Goal: Task Accomplishment & Management: Use online tool/utility

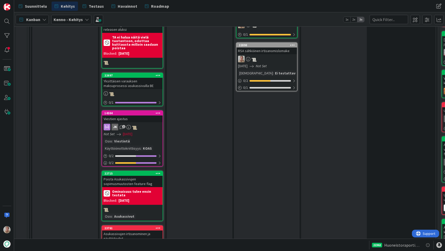
scroll to position [676, 0]
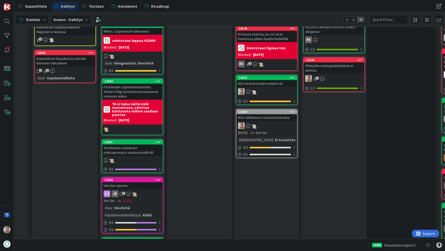
click at [271, 83] on div "RSA asukassivujen ympäristö" at bounding box center [266, 83] width 61 height 7
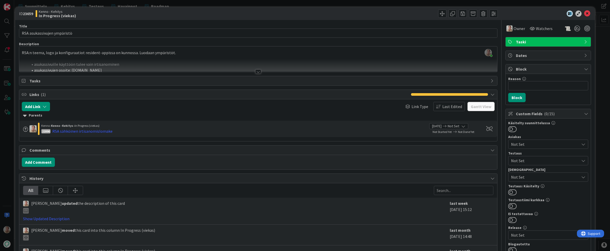
click at [194, 58] on div "RSA:n teema, logo ja konfiguraatiot resident-appissa on kunnossa. Luodaan ympär…" at bounding box center [258, 60] width 478 height 23
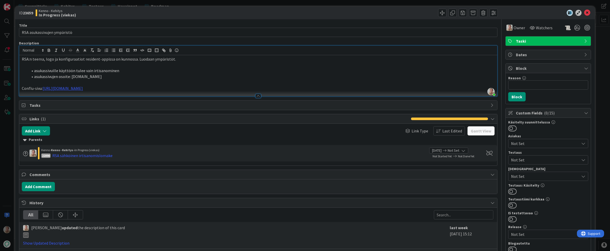
scroll to position [1, 0]
drag, startPoint x: 275, startPoint y: 87, endPoint x: 300, endPoint y: 87, distance: 25.1
click at [275, 87] on p "Conflu-sivu: https://pandia-oy.atlassian.net/wiki/spaces/KEN/pages/1027506177/K…" at bounding box center [258, 88] width 473 height 6
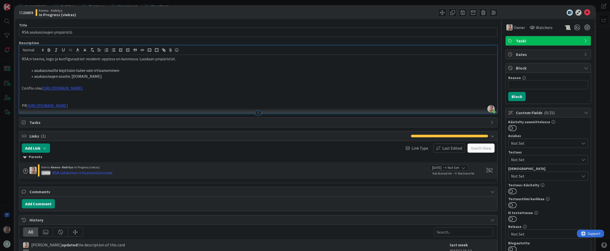
click at [300, 72] on li "asukassivuille käyttöön tulee vain irtisanominen" at bounding box center [261, 70] width 466 height 6
click at [445, 14] on icon at bounding box center [587, 12] width 6 height 6
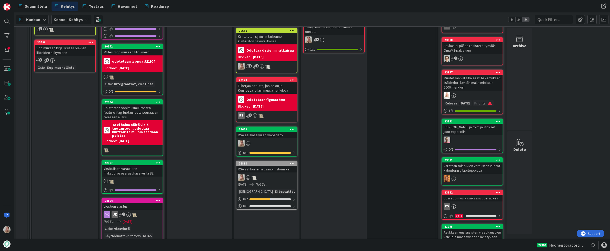
scroll to position [631, 0]
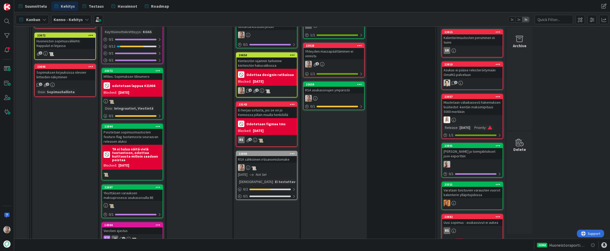
click at [278, 163] on div "22890 RSA sähköinen irtisanomislomake 30/09/2025 Not Set Testaushuomiot : Ei te…" at bounding box center [267, 175] width 62 height 49
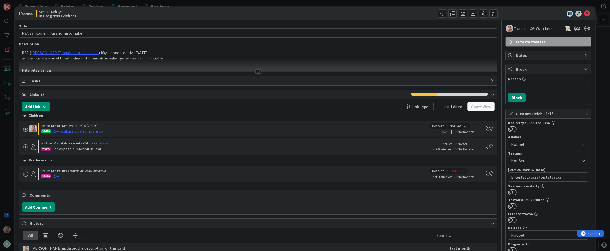
click at [171, 57] on p "asukassivuista irrotettu sähköinen irtisanomislomake upotettavaksi kotisivuille." at bounding box center [258, 59] width 473 height 6
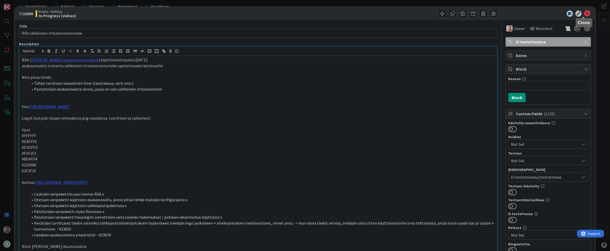
click at [445, 12] on icon at bounding box center [587, 14] width 6 height 6
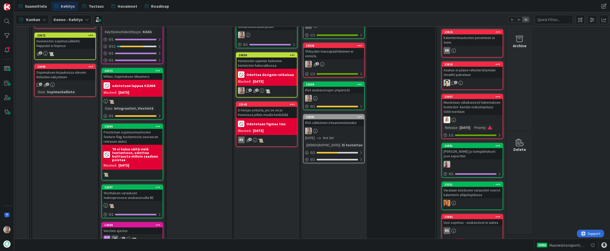
drag, startPoint x: 269, startPoint y: 161, endPoint x: 410, endPoint y: 250, distance: 166.8
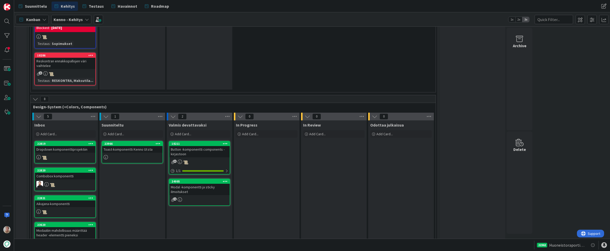
scroll to position [1709, 0]
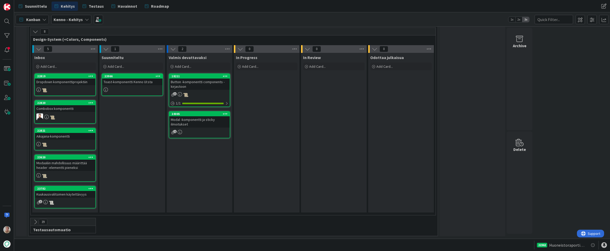
click at [211, 124] on div "Modal -komponentti ja sticky ilmoitukset" at bounding box center [199, 121] width 61 height 11
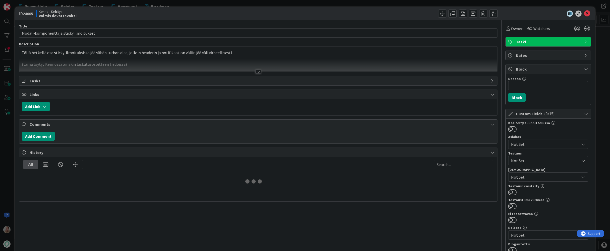
click at [187, 63] on div at bounding box center [258, 65] width 478 height 13
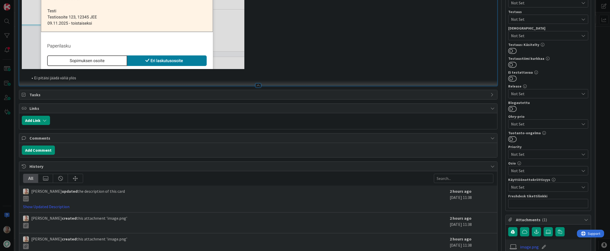
scroll to position [118, 0]
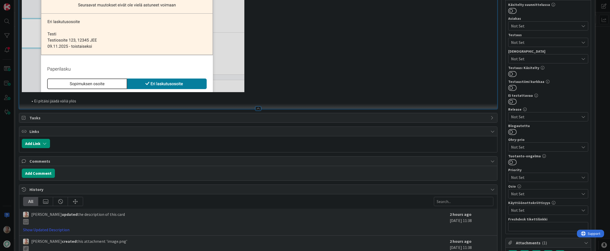
click at [277, 83] on p at bounding box center [258, 27] width 473 height 130
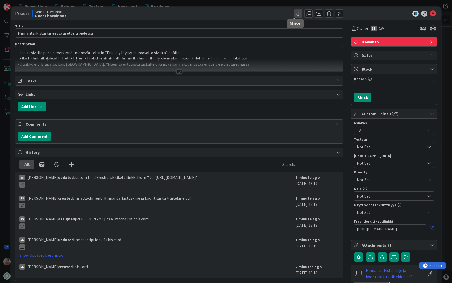
click at [294, 15] on span at bounding box center [298, 13] width 8 height 8
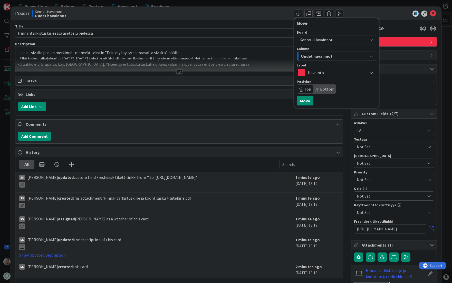
click at [313, 40] on span "Kenno - Havainnot" at bounding box center [315, 39] width 33 height 5
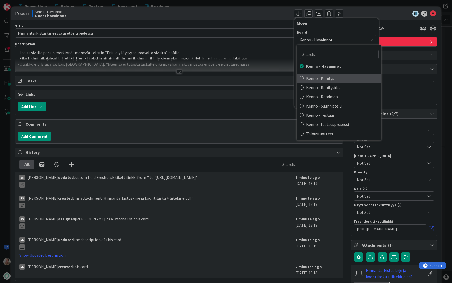
click at [320, 79] on span "Kenno - Kehitys" at bounding box center [342, 78] width 72 height 8
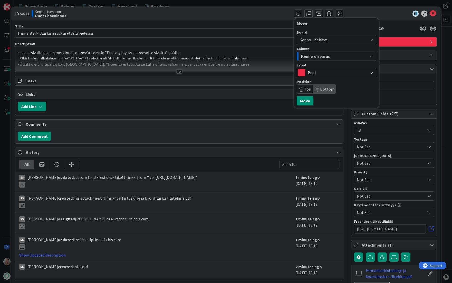
click at [314, 56] on span "Kenno on paras" at bounding box center [315, 56] width 29 height 7
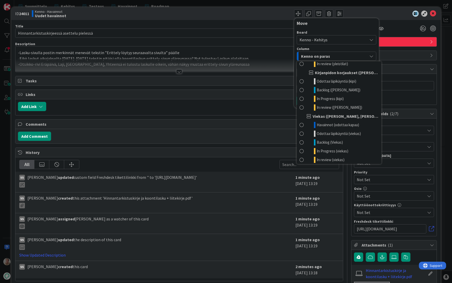
scroll to position [268, 0]
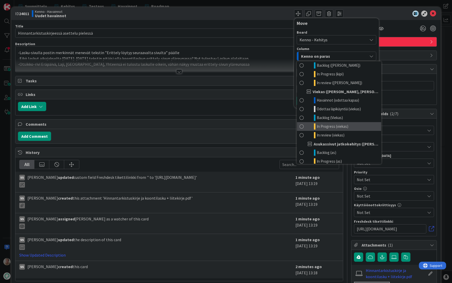
click at [340, 124] on span "In Progress (viekas)" at bounding box center [332, 126] width 32 height 6
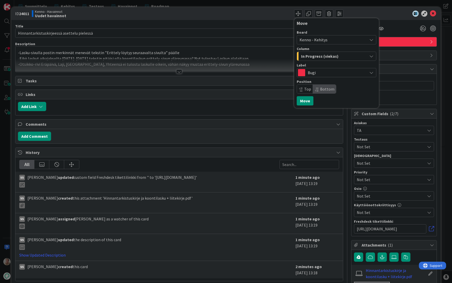
click at [328, 91] on span "Bottom" at bounding box center [327, 88] width 14 height 5
click at [302, 101] on button "Move" at bounding box center [304, 100] width 17 height 9
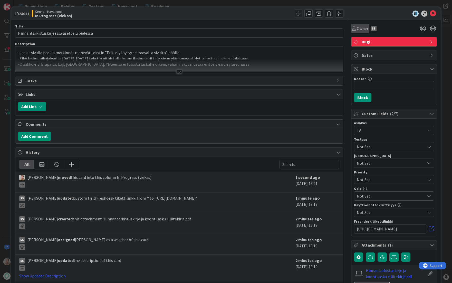
click at [356, 28] on span "Owner" at bounding box center [362, 28] width 12 height 6
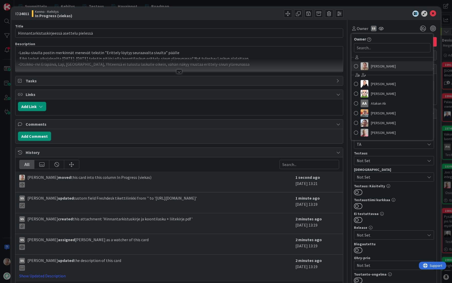
click at [371, 66] on span "[PERSON_NAME]" at bounding box center [383, 66] width 25 height 8
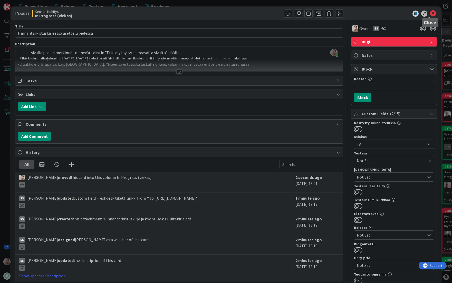
click at [430, 14] on icon at bounding box center [433, 14] width 6 height 6
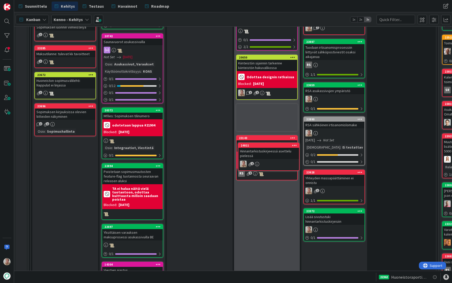
scroll to position [588, 0]
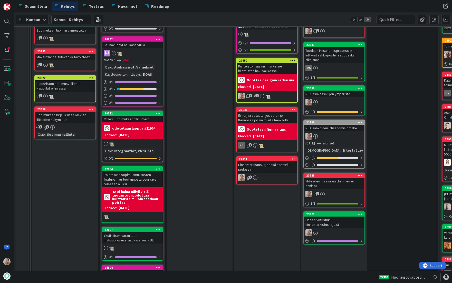
drag, startPoint x: 272, startPoint y: 66, endPoint x: 15, endPoint y: 125, distance: 263.8
